Goal: Register for event/course

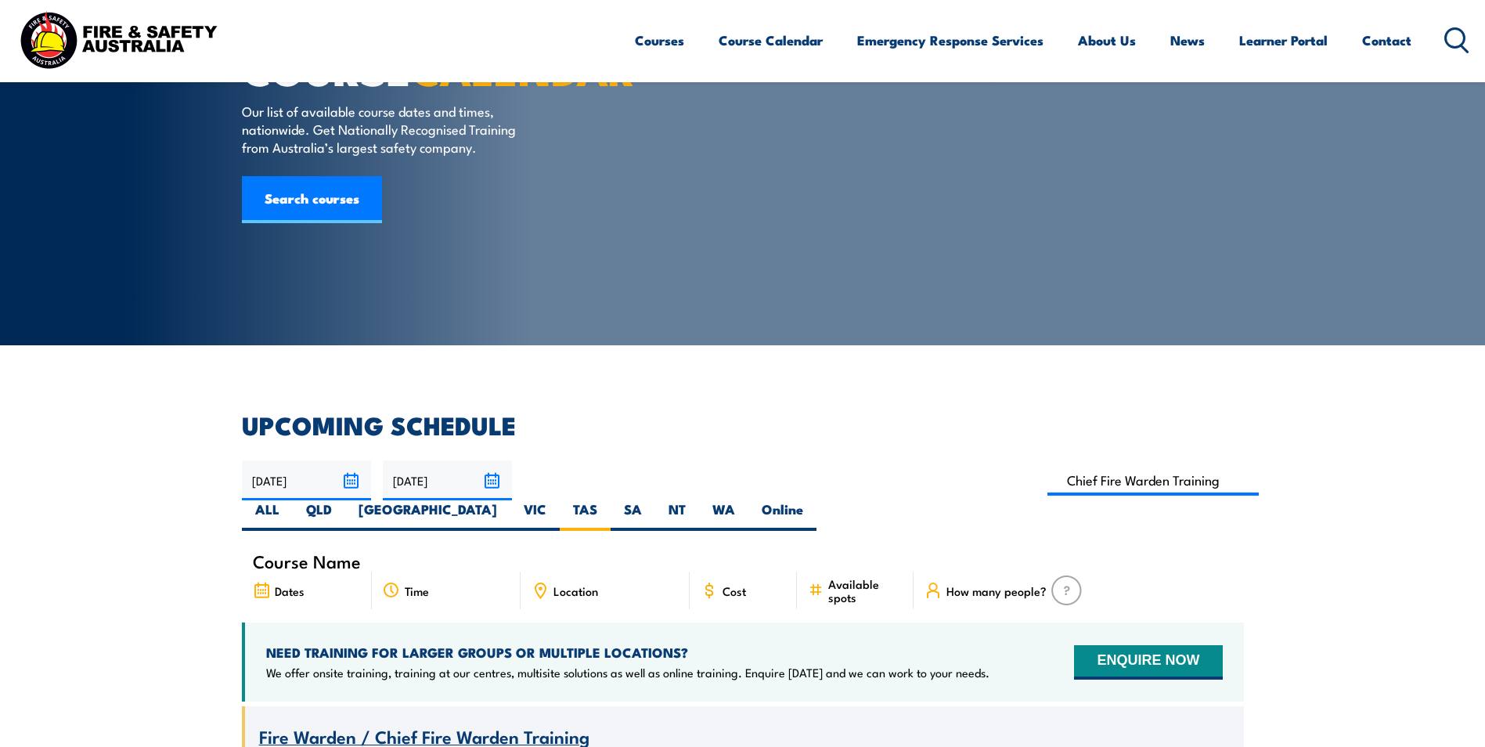
scroll to position [235, 0]
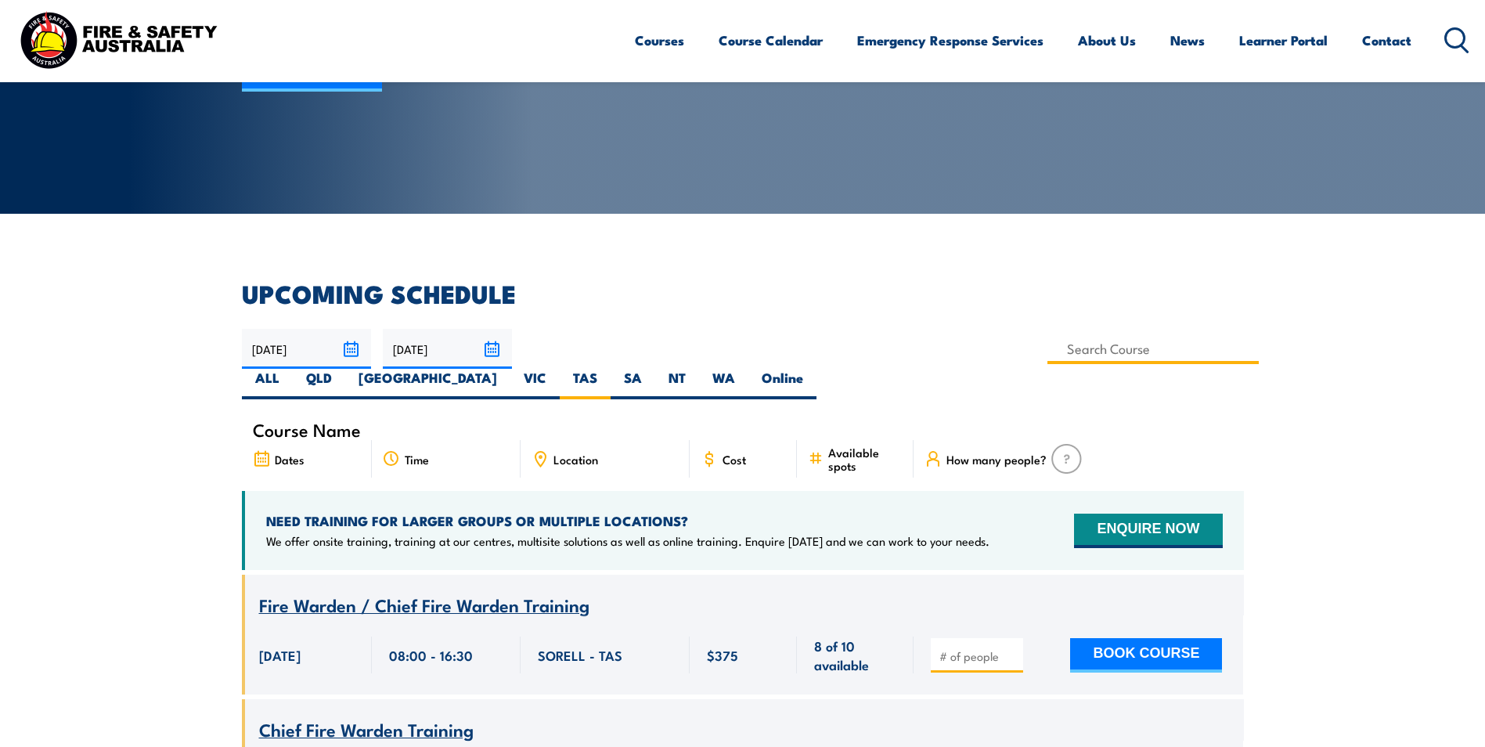
click at [1047, 347] on input at bounding box center [1153, 348] width 212 height 31
type input "Fire Warden Training"
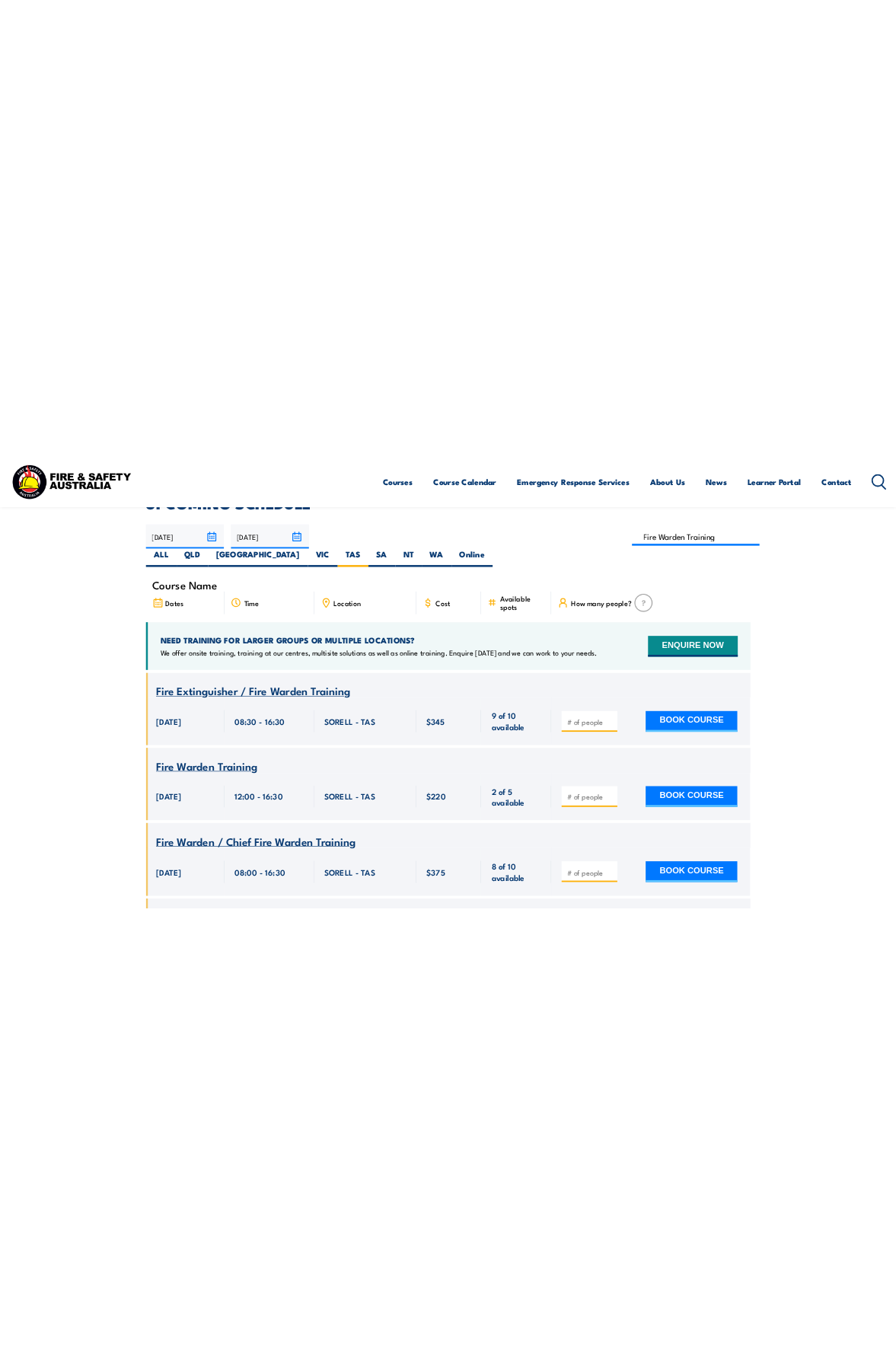
scroll to position [274, 0]
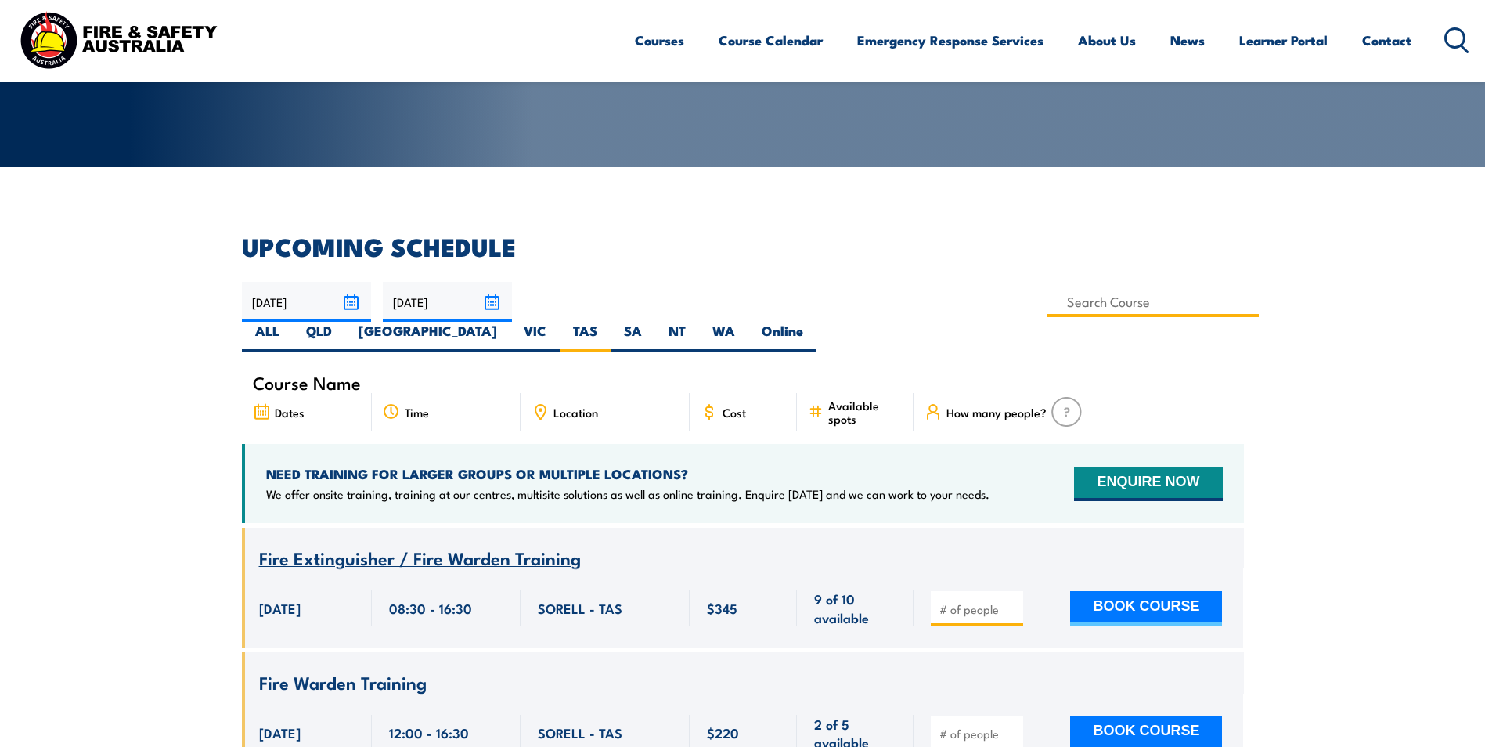
click at [1047, 300] on input at bounding box center [1153, 301] width 212 height 31
type input "Fire Warden Training"
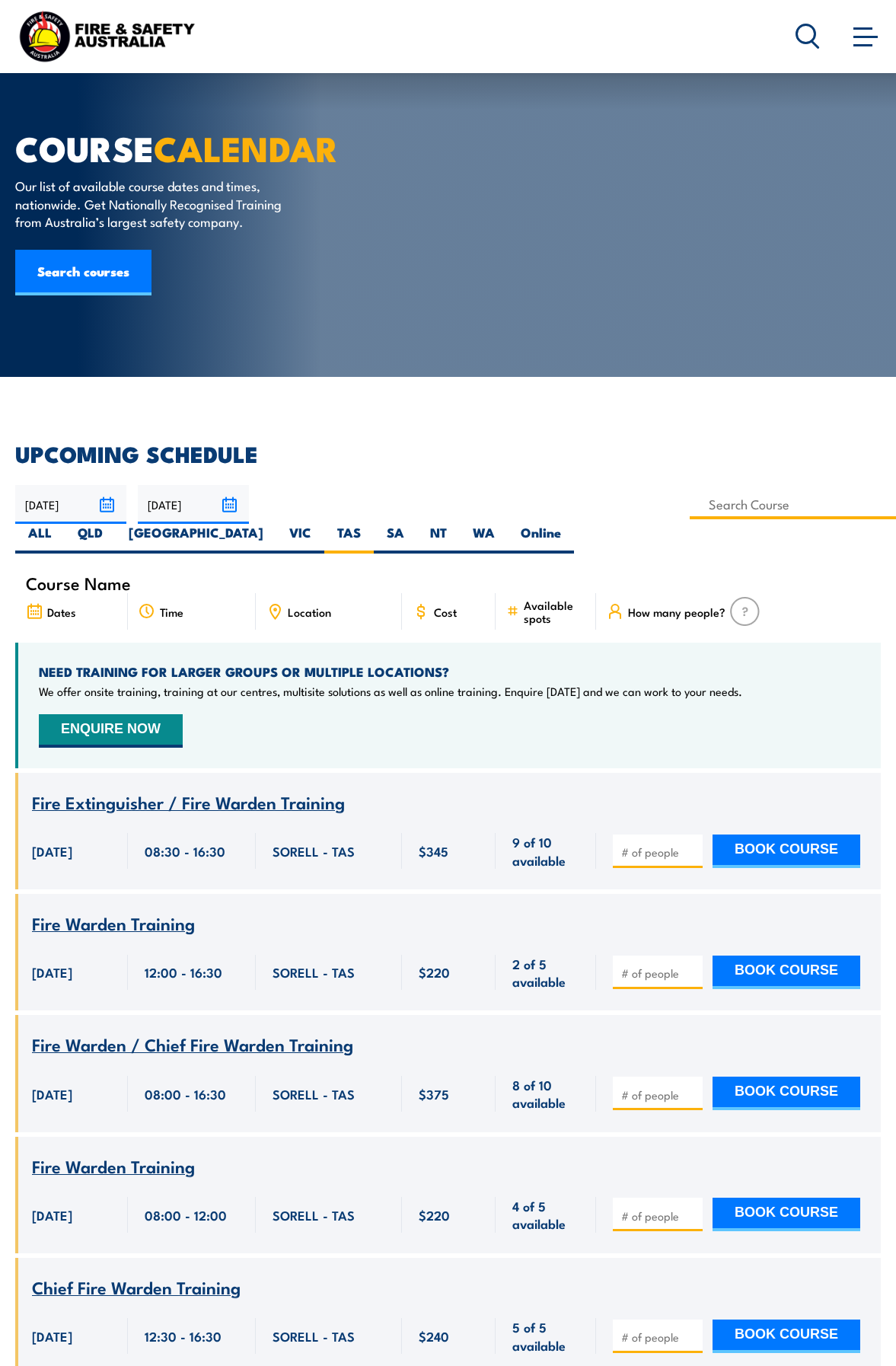
scroll to position [0, 0]
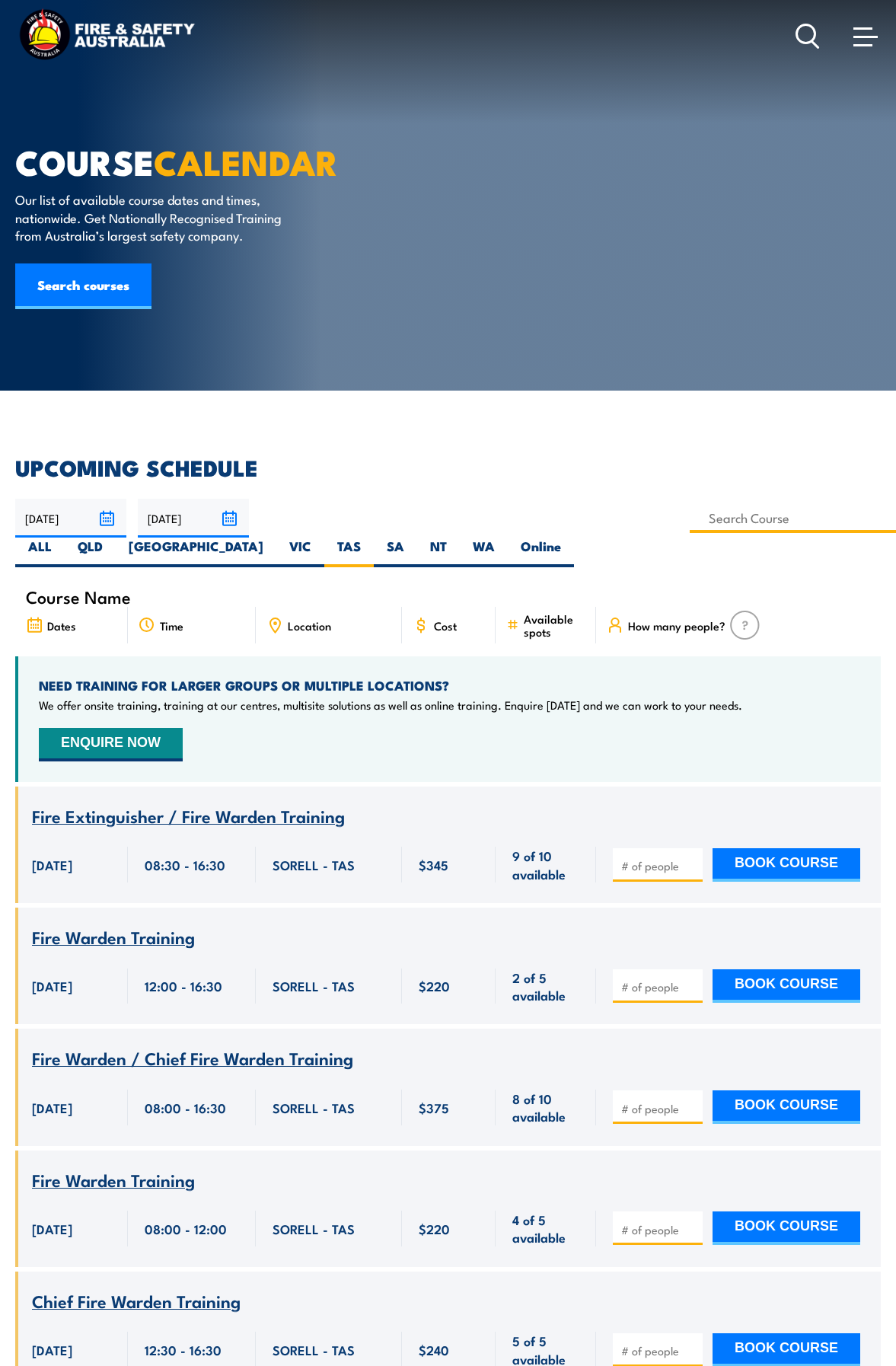
click at [861, 520] on input at bounding box center [793, 518] width 206 height 30
type input "Fire Warden / Chief Fire Warden Training"
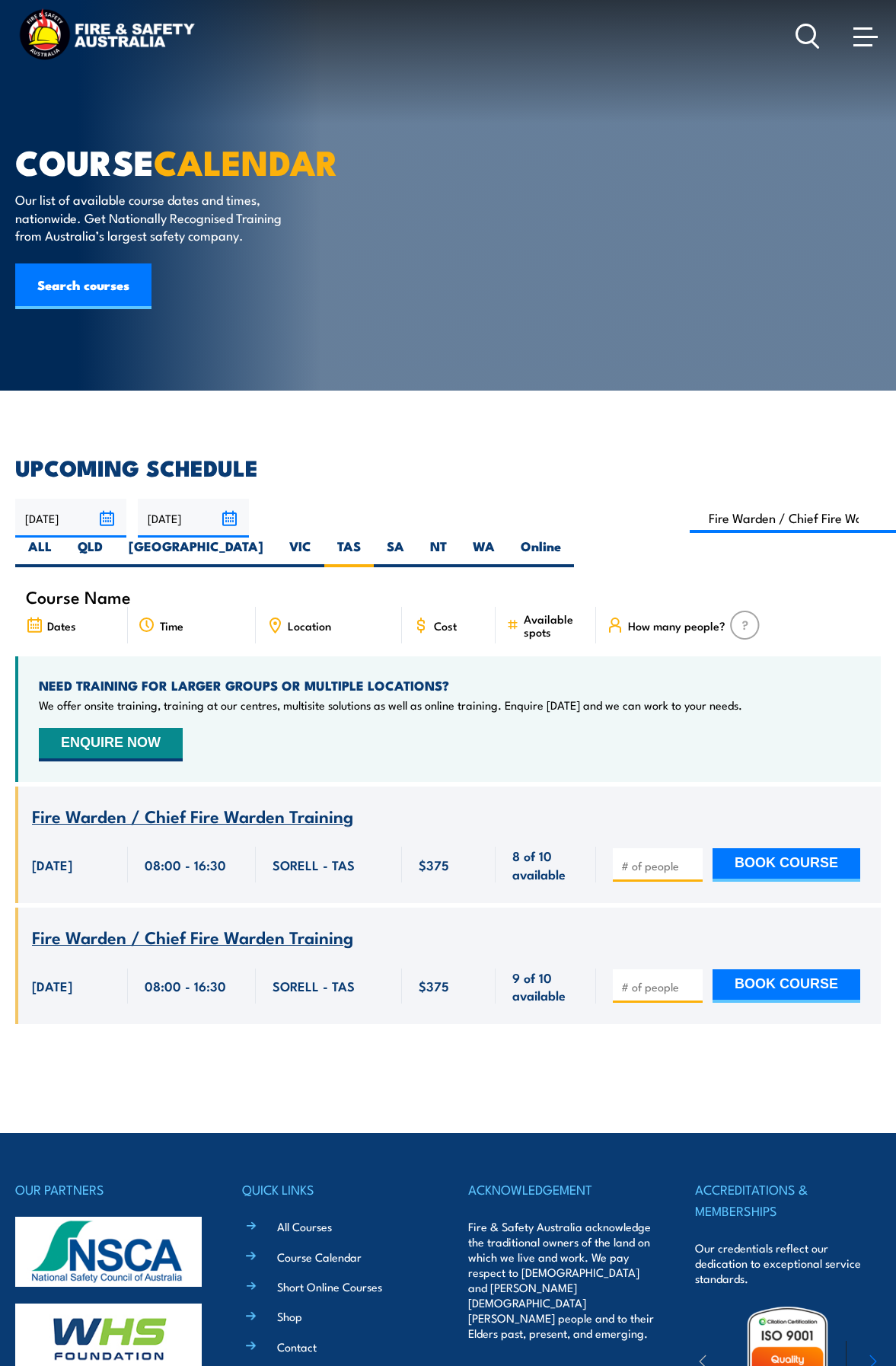
click at [228, 521] on input "31/10/2025" at bounding box center [194, 519] width 111 height 39
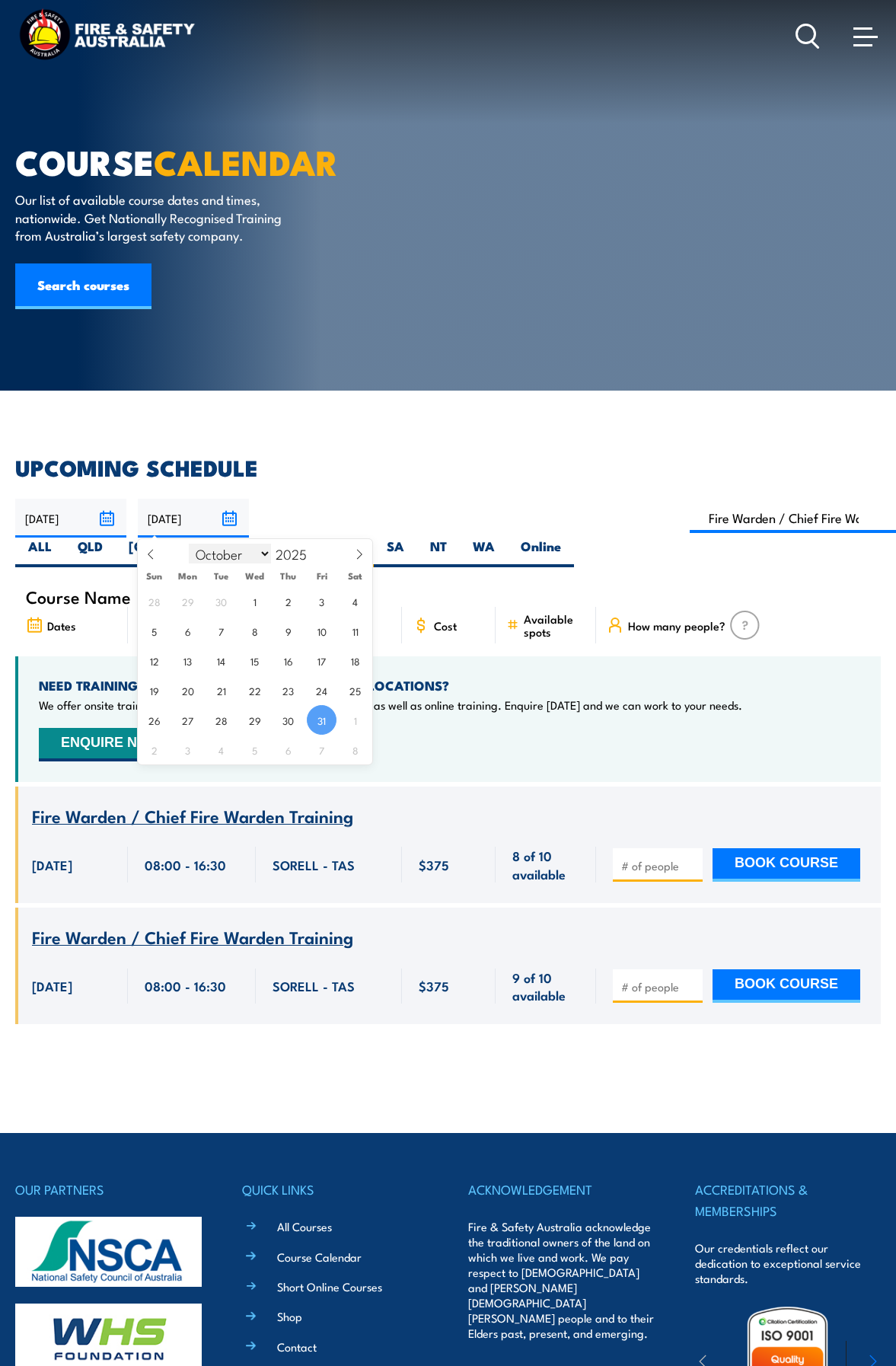
click at [265, 555] on select "January February March April May June July August September October November De…" at bounding box center [230, 554] width 83 height 19
select select "11"
click at [189, 544] on select "January February March April May June July August September October November De…" at bounding box center [230, 554] width 83 height 19
click at [531, 538] on div "01/09/2025 31/10/2025" at bounding box center [448, 533] width 866 height 68
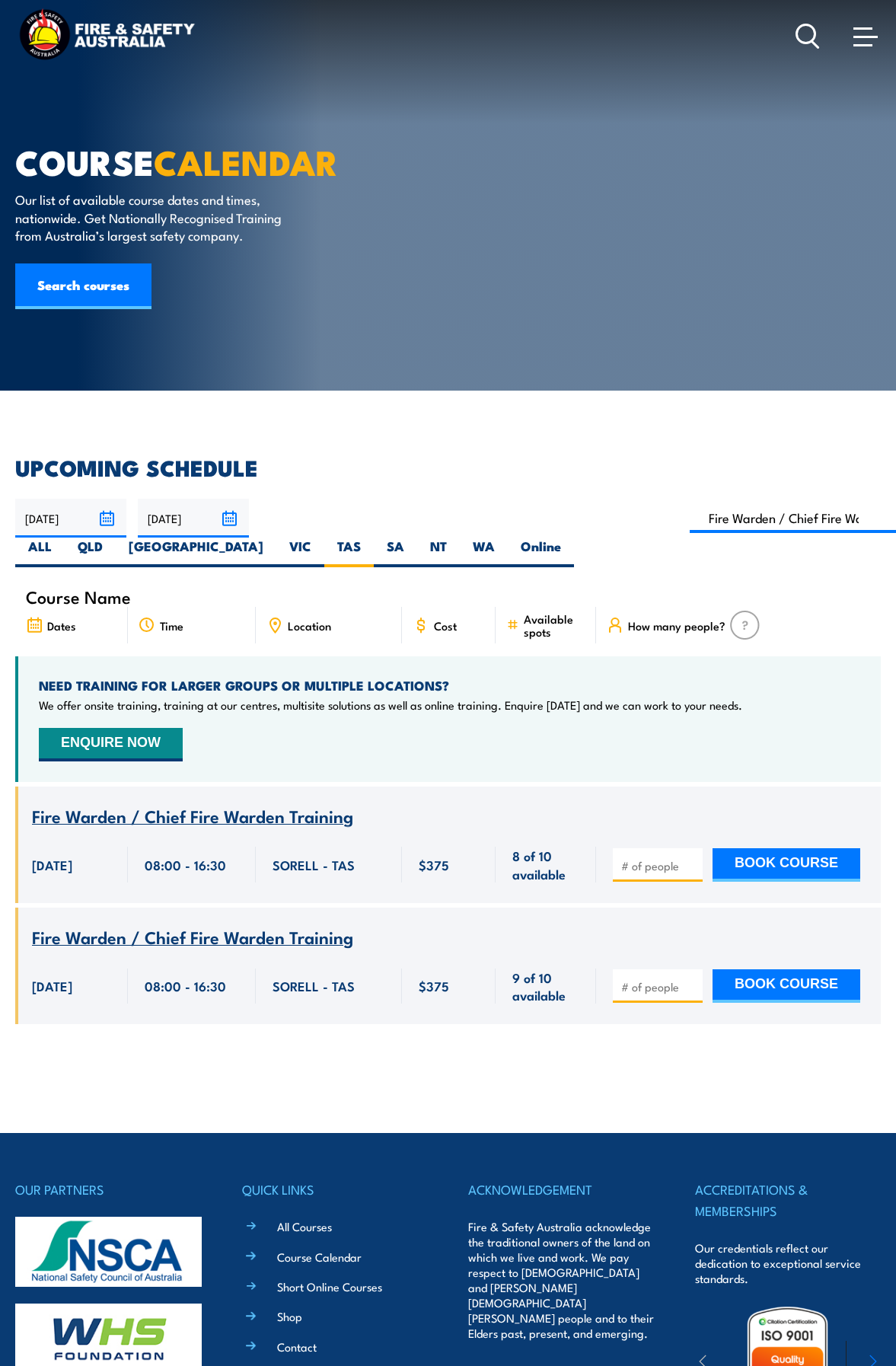
click at [228, 521] on input "[DATE]" at bounding box center [194, 519] width 111 height 39
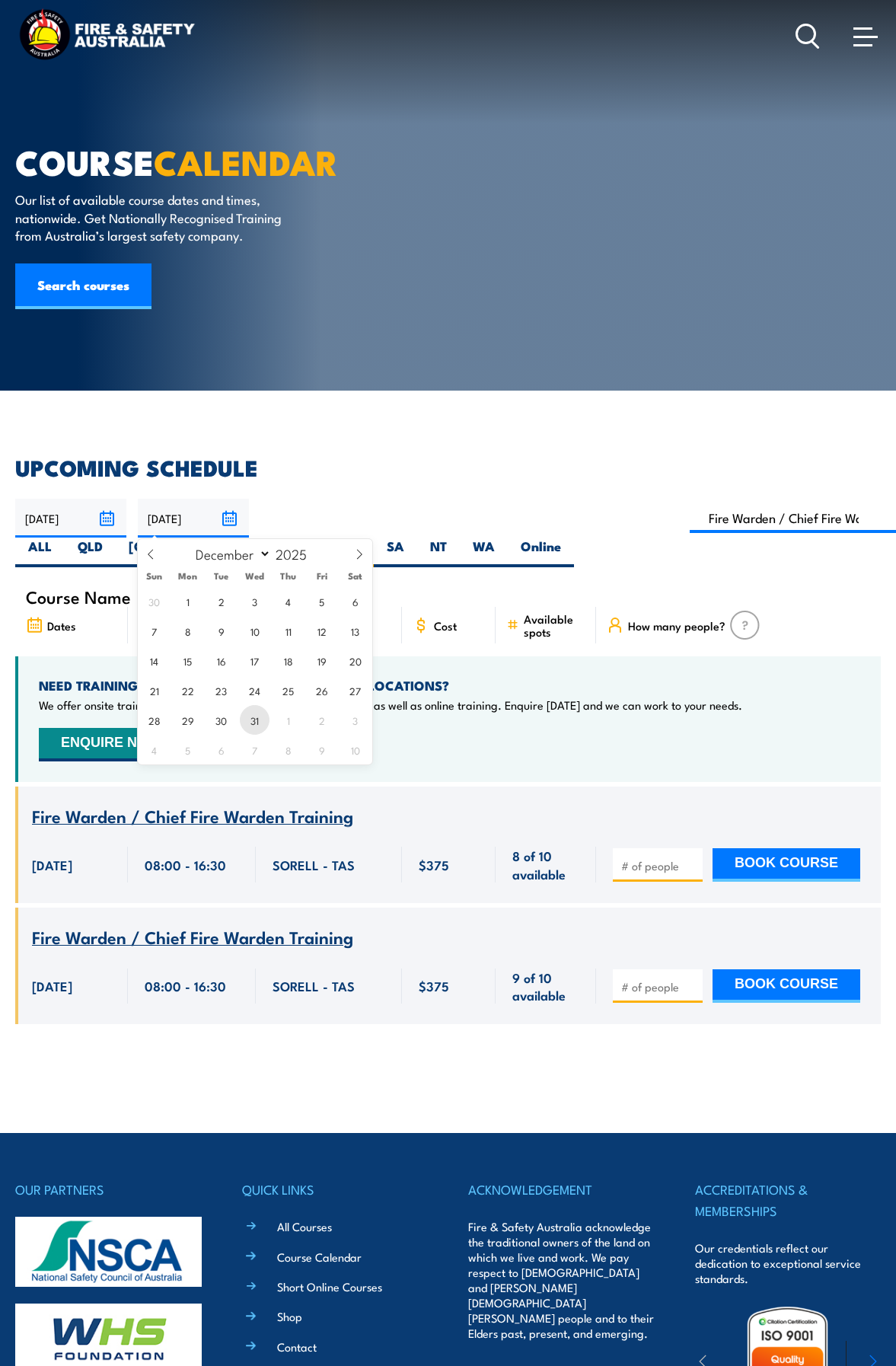
drag, startPoint x: 250, startPoint y: 720, endPoint x: 259, endPoint y: 714, distance: 10.8
click at [251, 720] on span "31" at bounding box center [255, 720] width 30 height 30
type input "31/12/2025"
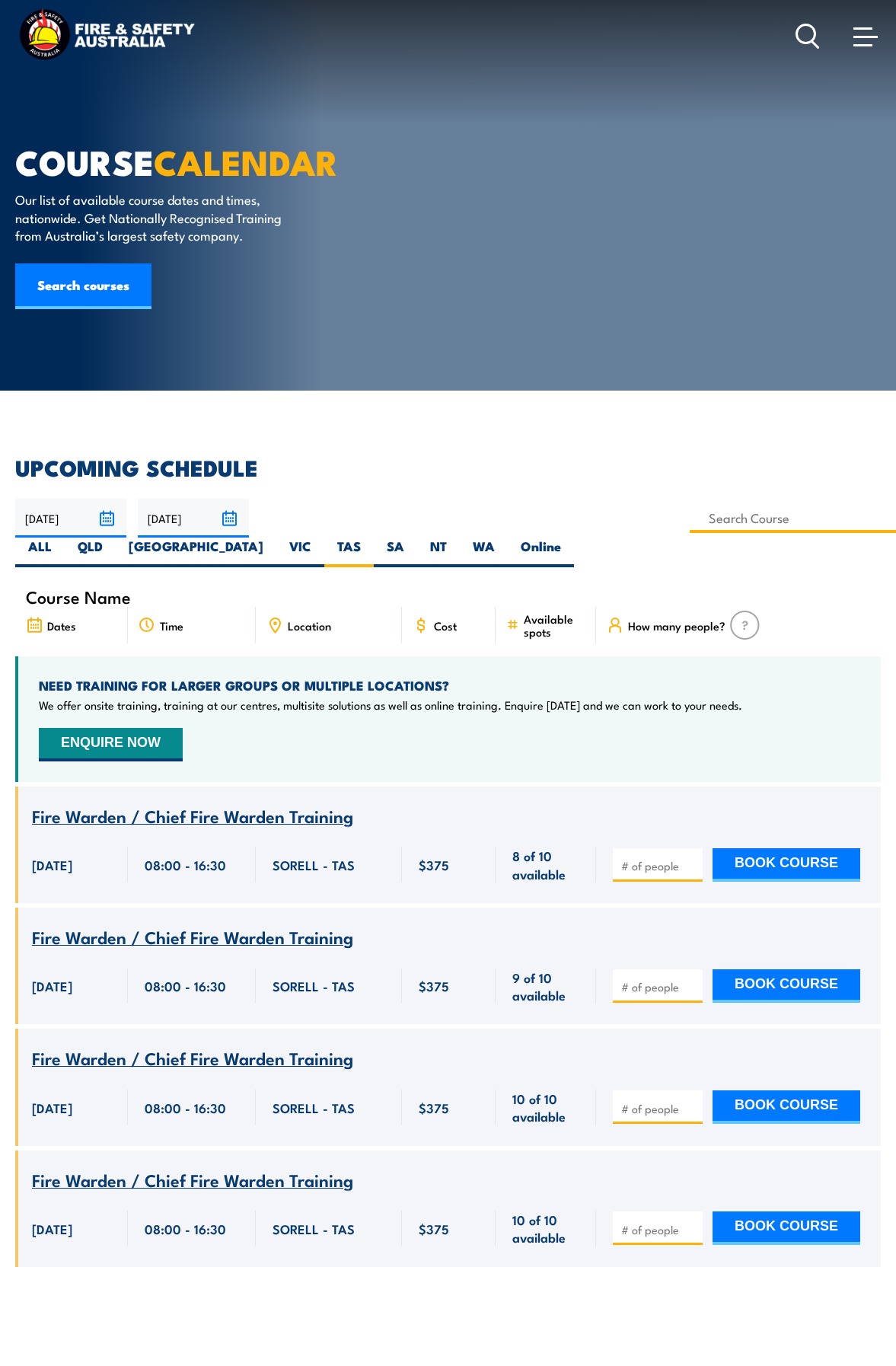
click at [866, 520] on input at bounding box center [793, 518] width 206 height 30
type input "Fire Warden Training"
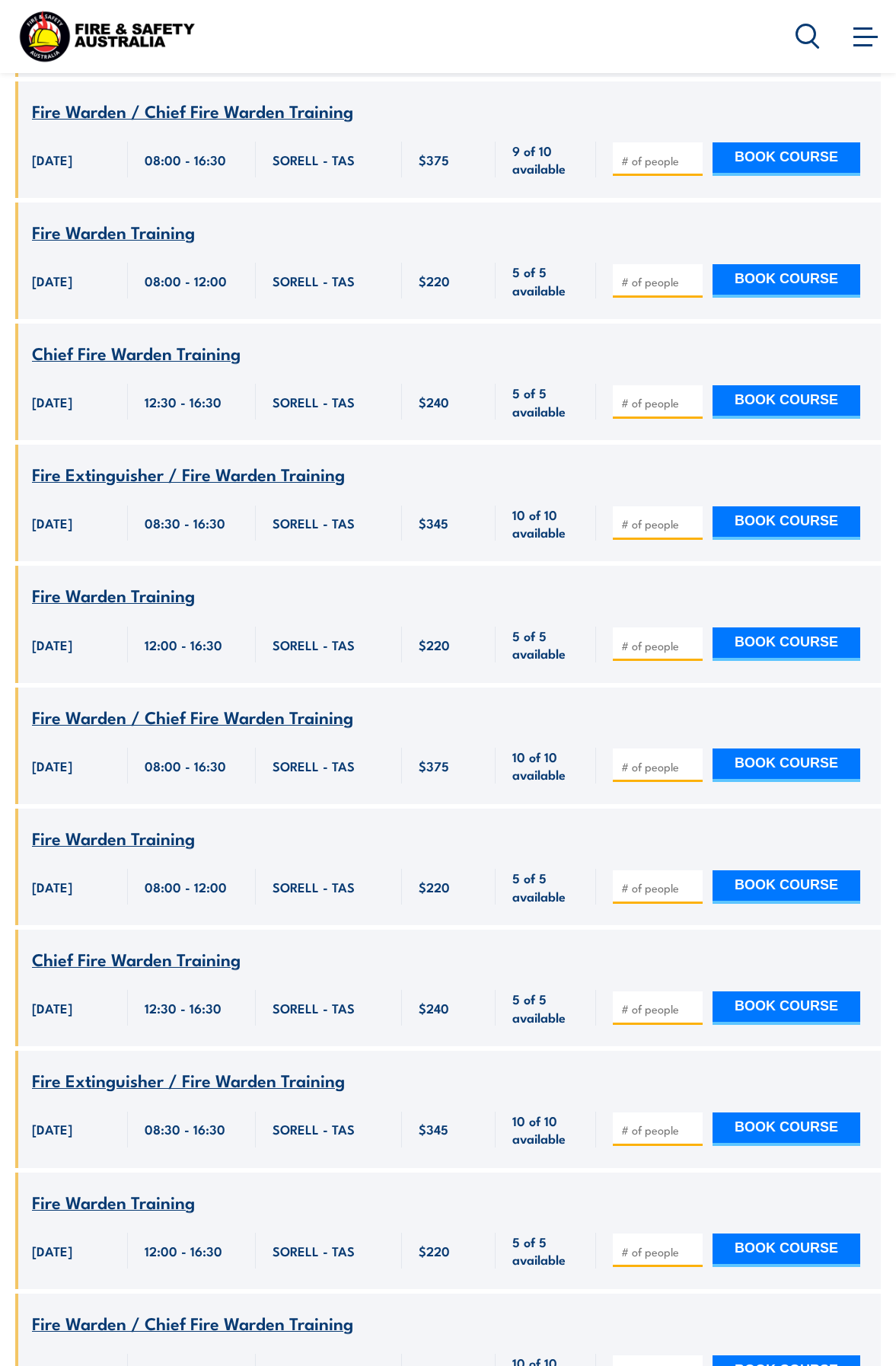
scroll to position [1675, 0]
